Goal: Task Accomplishment & Management: Manage account settings

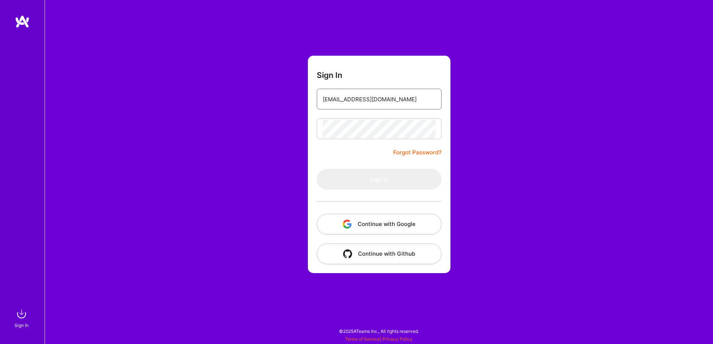
click at [392, 94] on input "[EMAIL_ADDRESS][DOMAIN_NAME]" at bounding box center [379, 99] width 113 height 19
click at [381, 160] on form "Sign In [EMAIL_ADDRESS][DOMAIN_NAME] Forgot Password? Sign In Continue with Goo…" at bounding box center [379, 165] width 143 height 218
click at [196, 45] on div "Sign In [EMAIL_ADDRESS][DOMAIN_NAME] Forgot Password? Sign In Continue with Goo…" at bounding box center [379, 172] width 669 height 344
type input "[EMAIL_ADDRESS][DOMAIN_NAME]"
click at [223, 227] on div "Sign In [EMAIL_ADDRESS][DOMAIN_NAME] Forgot Password? Sign In Continue with Goo…" at bounding box center [379, 172] width 669 height 344
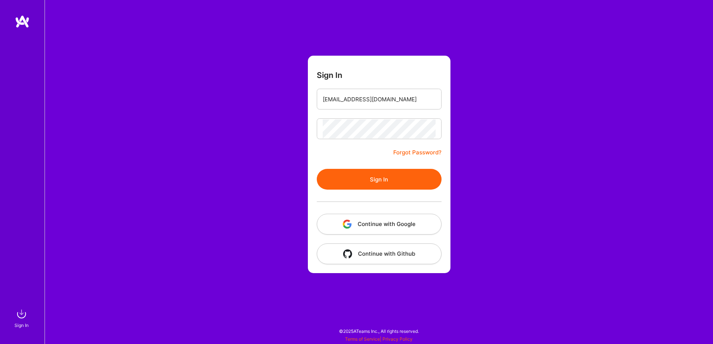
click at [378, 189] on button "Sign In" at bounding box center [379, 179] width 125 height 21
